Goal: Find specific page/section: Find specific page/section

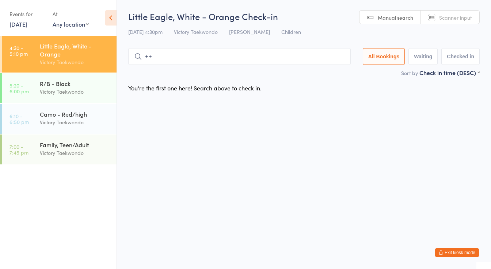
type input "+"
click at [447, 256] on button "Exit kiosk mode" at bounding box center [457, 253] width 44 height 9
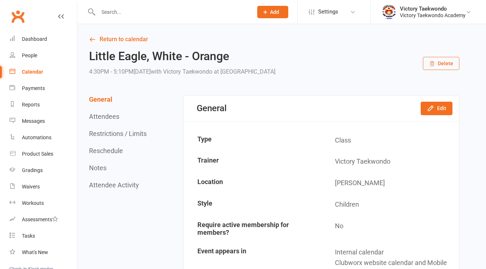
click at [115, 15] on input "text" at bounding box center [172, 12] width 152 height 10
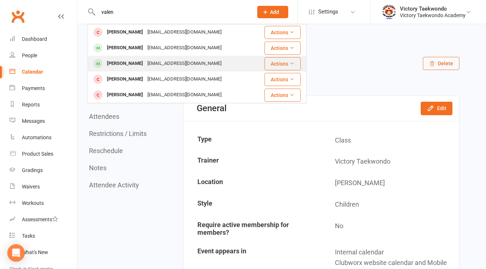
type input "valen"
click at [145, 60] on div "Valentino Rodriguez" at bounding box center [125, 63] width 41 height 11
